Goal: Task Accomplishment & Management: Manage account settings

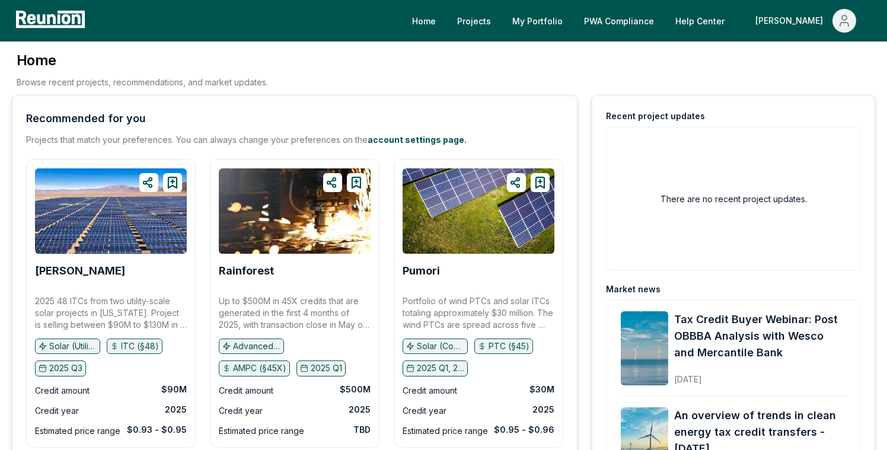
click at [60, 21] on icon at bounding box center [50, 19] width 77 height 21
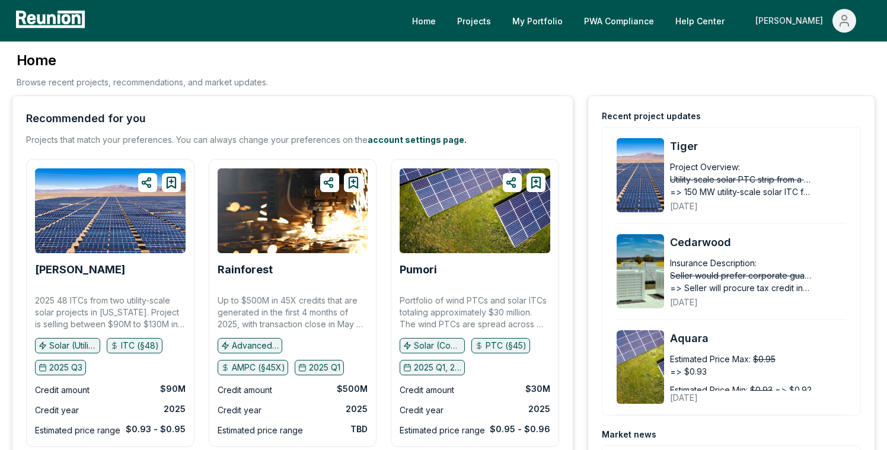
click at [853, 23] on span "Main" at bounding box center [845, 21] width 24 height 24
click at [788, 58] on div "Admin Portal" at bounding box center [819, 63] width 114 height 33
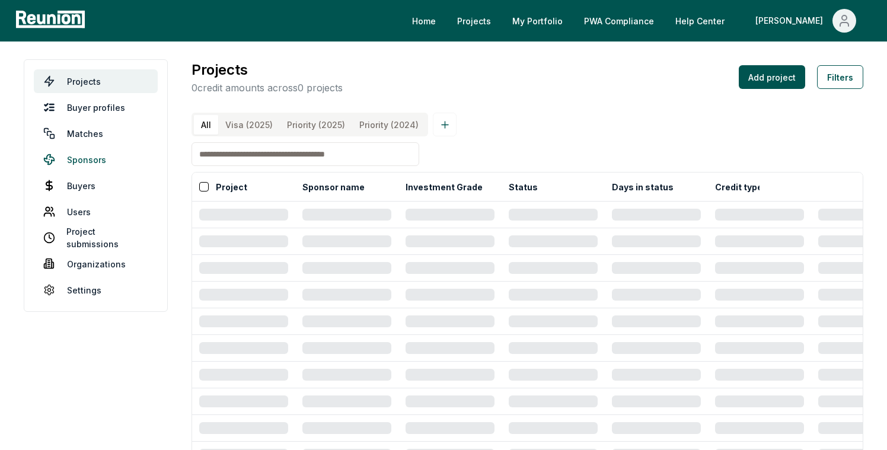
click at [102, 157] on link "Sponsors" at bounding box center [96, 160] width 124 height 24
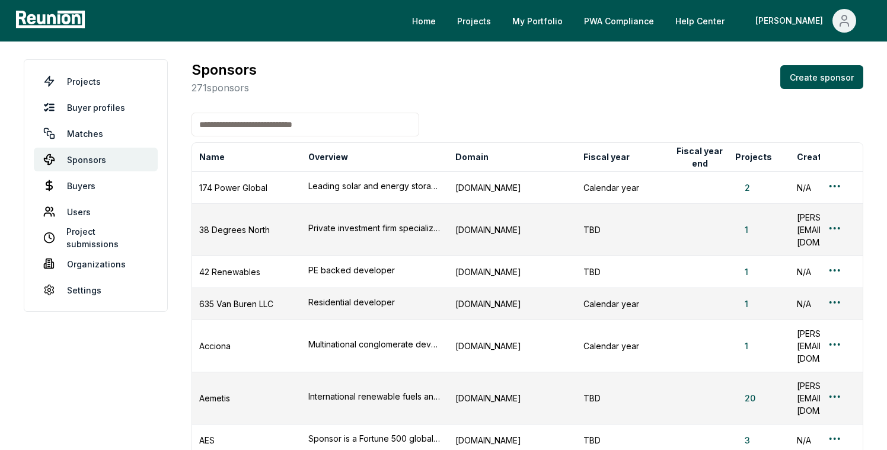
click at [238, 115] on input at bounding box center [306, 125] width 228 height 24
click at [231, 122] on input at bounding box center [306, 125] width 228 height 24
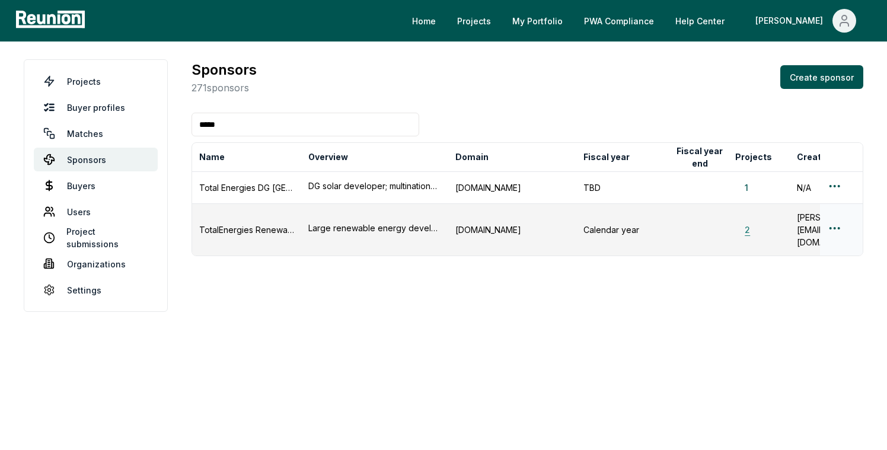
click at [752, 224] on button "2" at bounding box center [747, 230] width 24 height 12
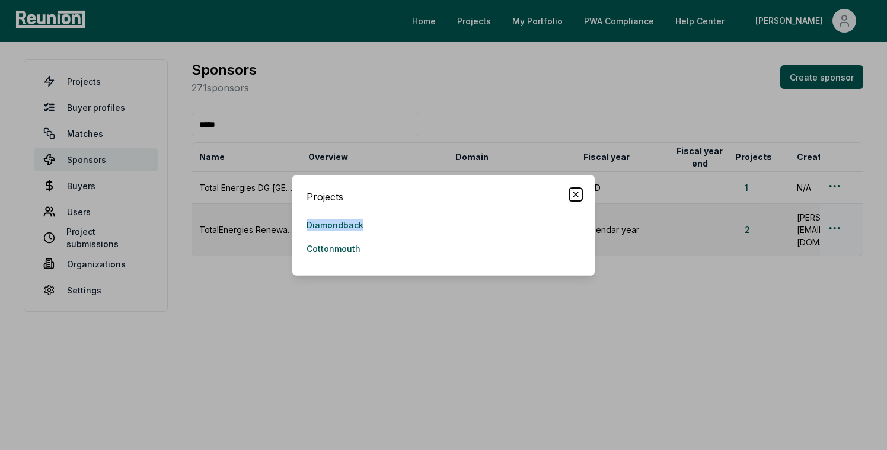
click at [578, 191] on icon "button" at bounding box center [575, 194] width 9 height 9
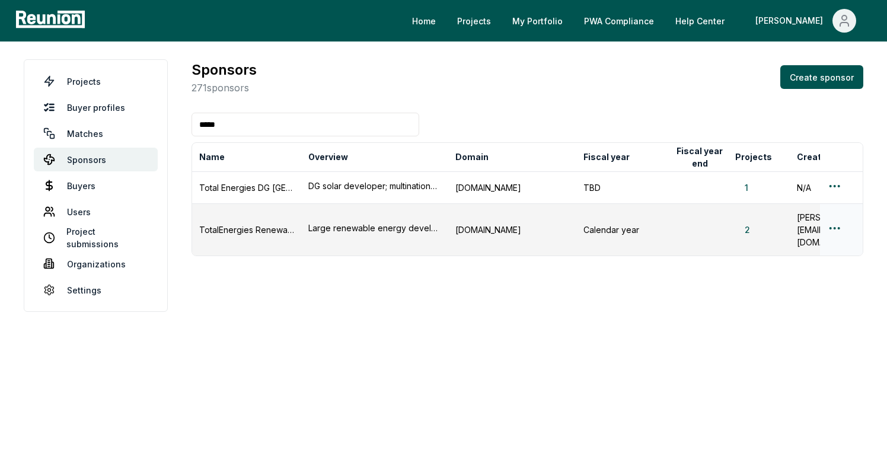
click at [225, 127] on input "*****" at bounding box center [306, 125] width 228 height 24
type input "*"
click at [215, 126] on input at bounding box center [306, 125] width 228 height 24
click at [203, 125] on input at bounding box center [306, 125] width 228 height 24
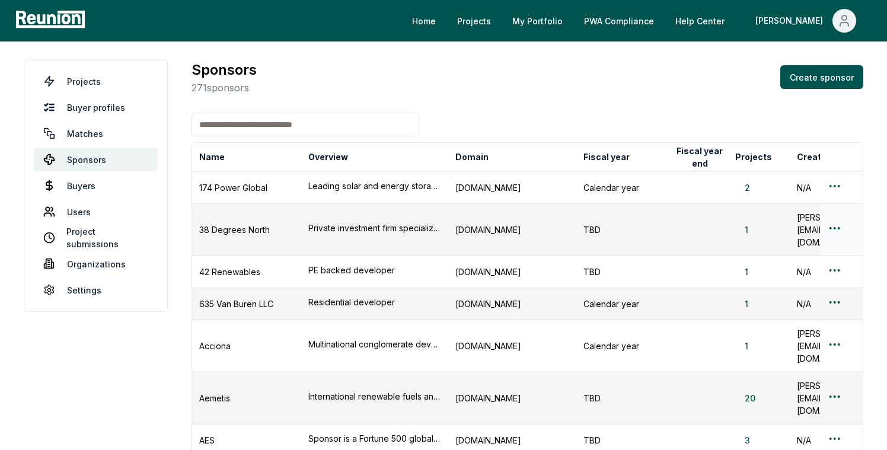
click at [227, 125] on input at bounding box center [306, 125] width 228 height 24
click at [227, 125] on input "***" at bounding box center [306, 125] width 228 height 24
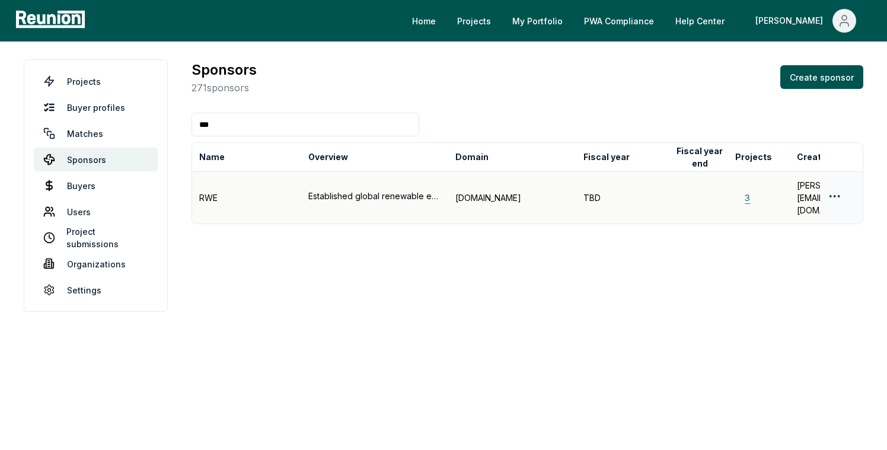
type input "***"
click at [740, 192] on button "3" at bounding box center [747, 198] width 24 height 12
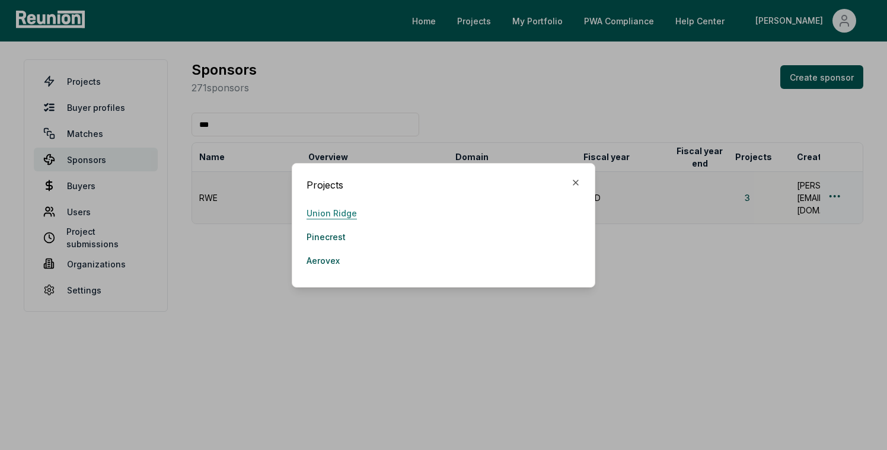
click at [327, 214] on link "Union Ridge" at bounding box center [332, 214] width 50 height 24
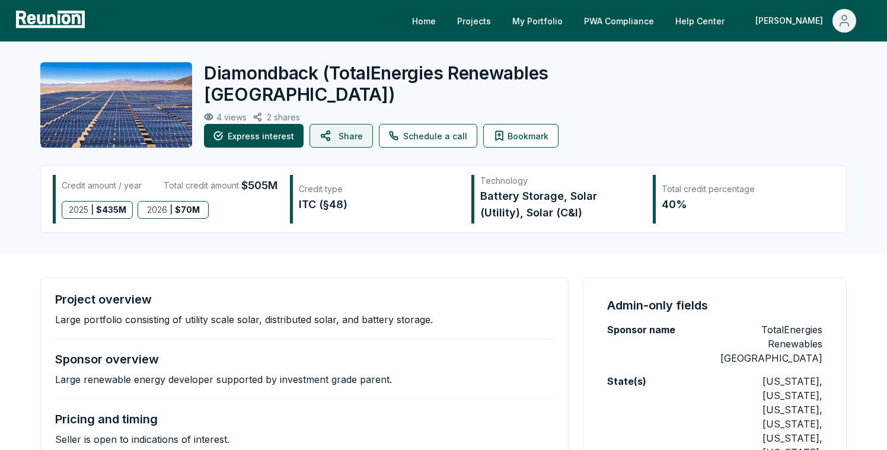
click at [325, 130] on icon at bounding box center [327, 136] width 14 height 28
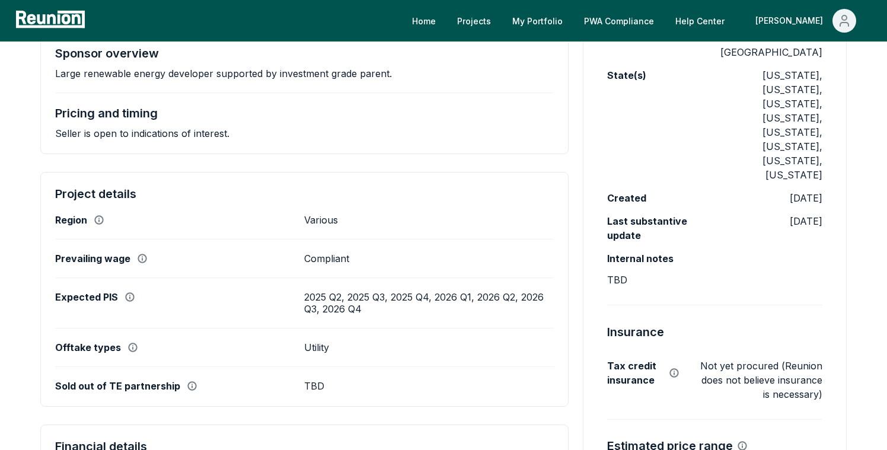
scroll to position [311, 0]
